Goal: Find specific page/section: Find specific page/section

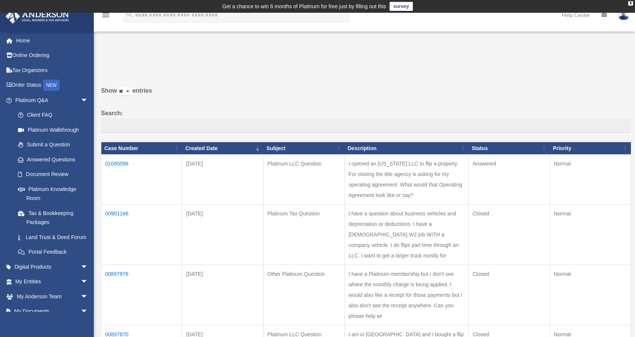
click at [122, 161] on td "01095096" at bounding box center [141, 180] width 81 height 50
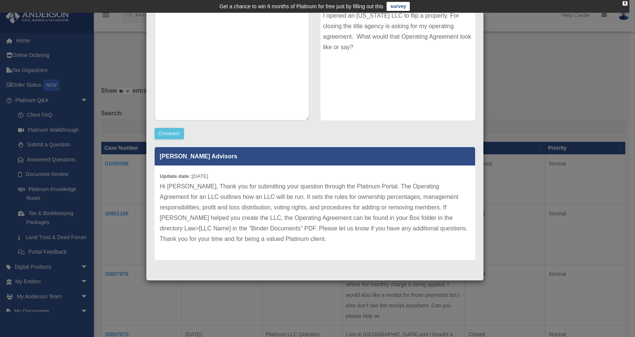
scroll to position [113, 0]
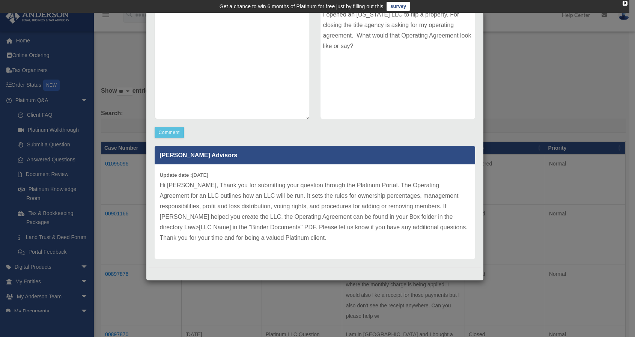
click at [514, 69] on div "Case Detail × Platinum LLC Question Case Number 01095096 Created Date September…" at bounding box center [317, 168] width 635 height 337
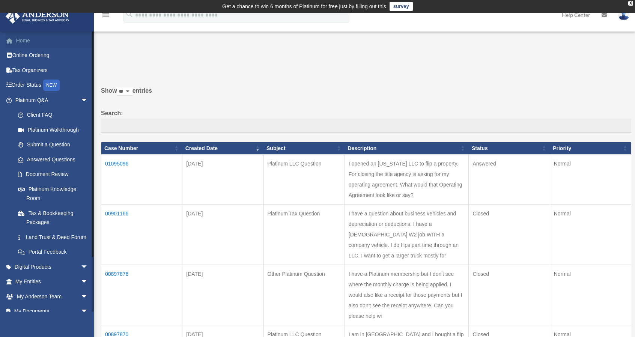
click at [31, 42] on link "Home" at bounding box center [52, 40] width 94 height 15
click at [23, 42] on link "Home" at bounding box center [52, 40] width 94 height 15
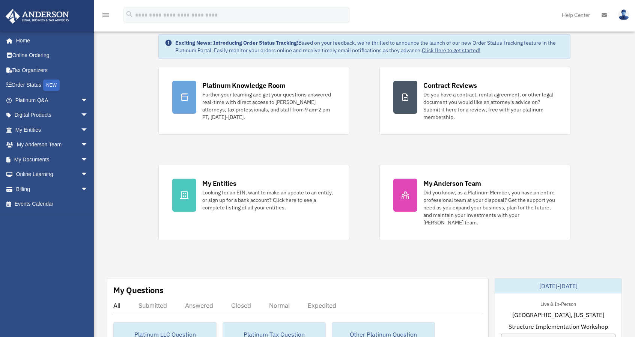
scroll to position [113, 0]
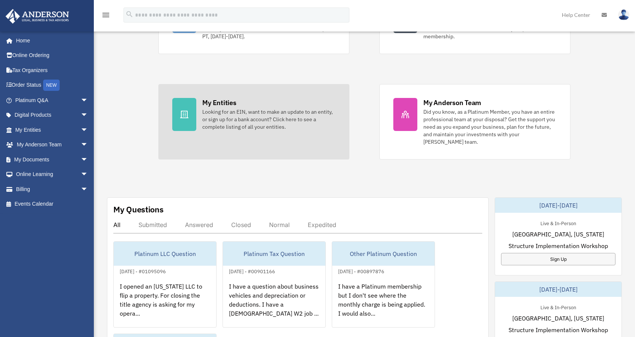
click at [238, 119] on div "Looking for an EIN, want to make an update to an entity, or sign up for a bank …" at bounding box center [268, 119] width 133 height 23
click at [188, 111] on icon at bounding box center [184, 114] width 9 height 9
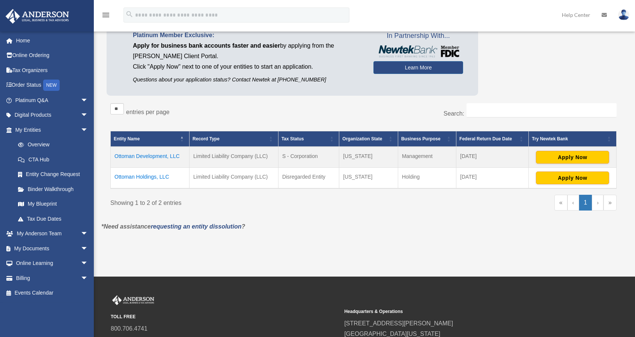
scroll to position [75, 0]
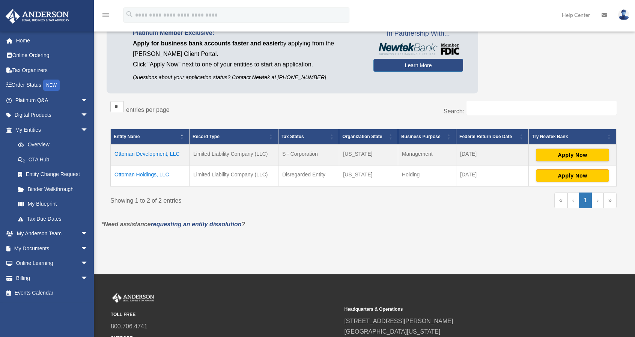
click at [158, 151] on td "Ottoman Development, LLC" at bounding box center [150, 155] width 79 height 21
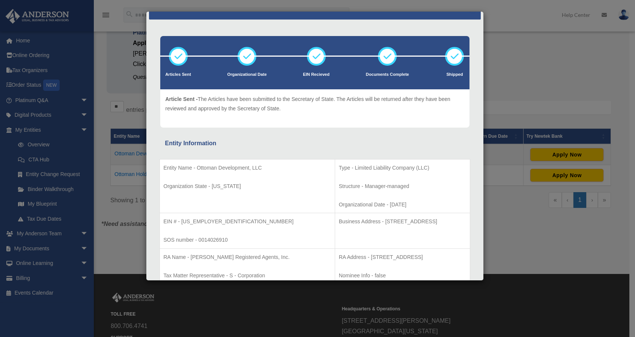
scroll to position [0, 0]
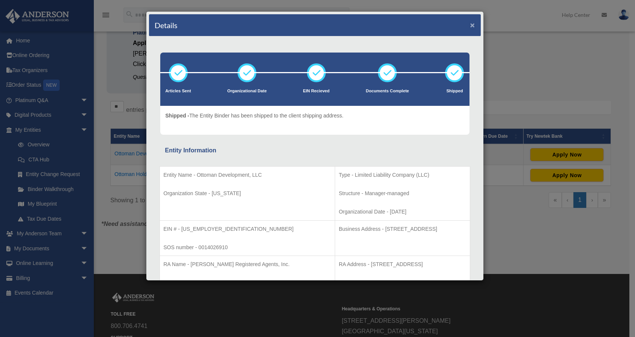
click at [471, 24] on button "×" at bounding box center [473, 25] width 5 height 8
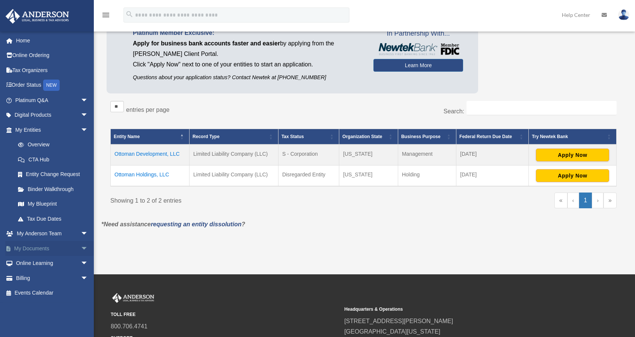
click at [66, 247] on link "My Documents arrow_drop_down" at bounding box center [52, 248] width 94 height 15
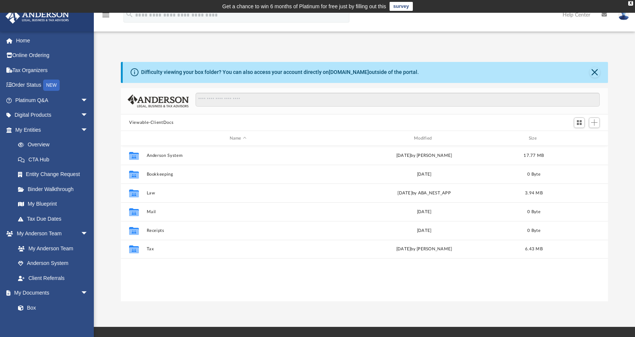
scroll to position [38, 0]
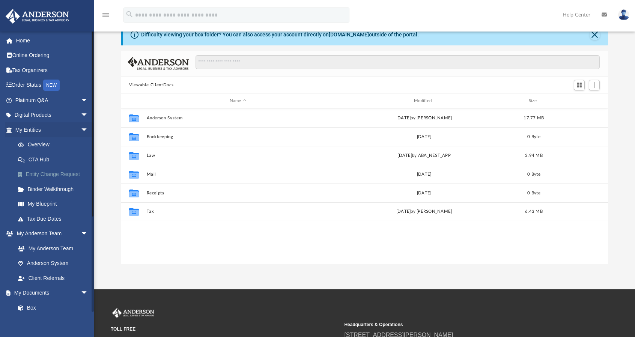
click at [50, 175] on link "Entity Change Request" at bounding box center [55, 174] width 89 height 15
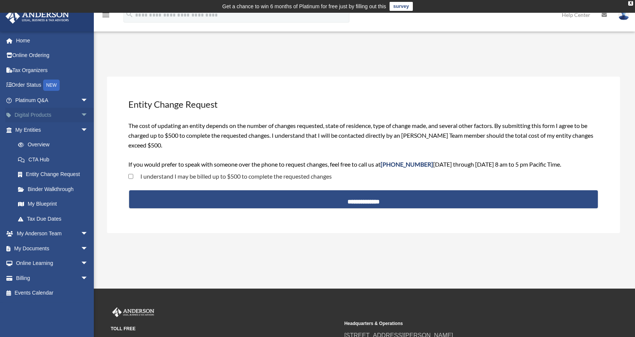
click at [81, 114] on span "arrow_drop_down" at bounding box center [88, 115] width 15 height 15
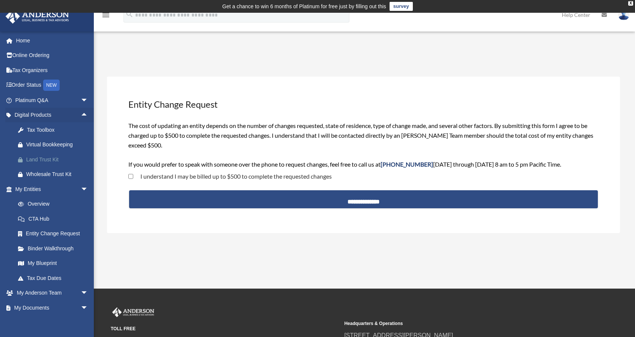
click at [40, 158] on div "Land Trust Kit" at bounding box center [58, 159] width 64 height 9
click at [630, 2] on div "X" at bounding box center [631, 3] width 5 height 5
